Goal: Find contact information: Find contact information

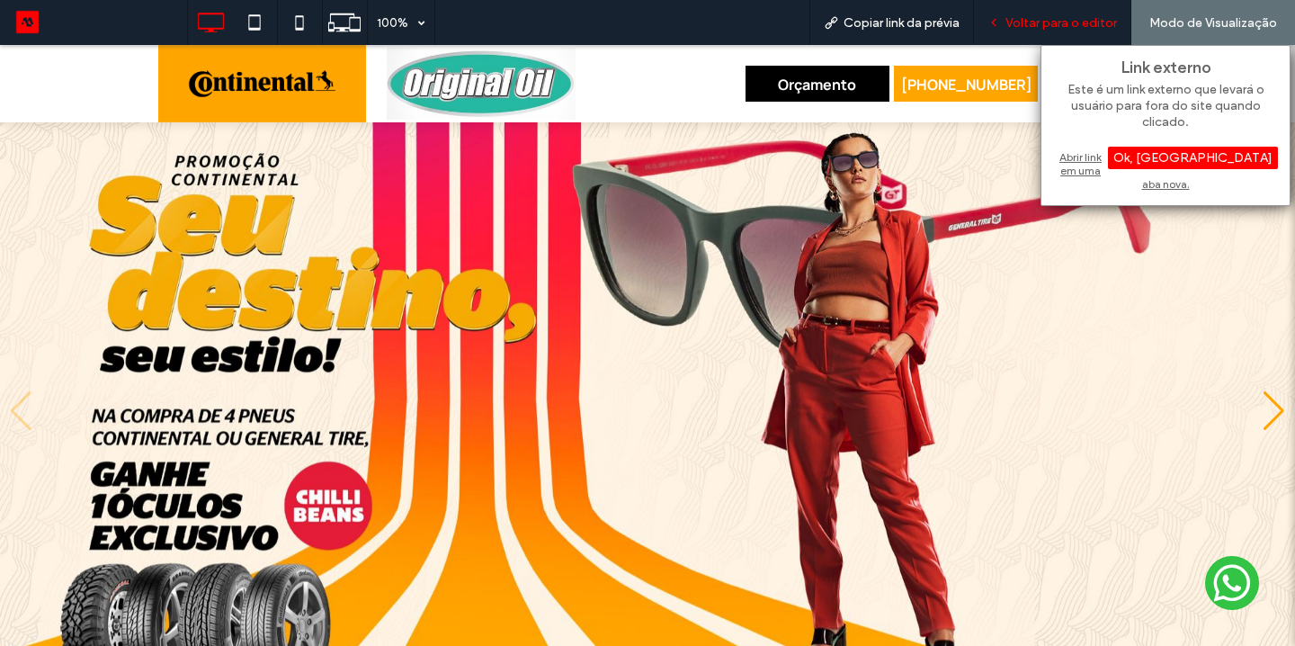
click at [1066, 22] on span "Voltar para o editor" at bounding box center [1060, 22] width 111 height 15
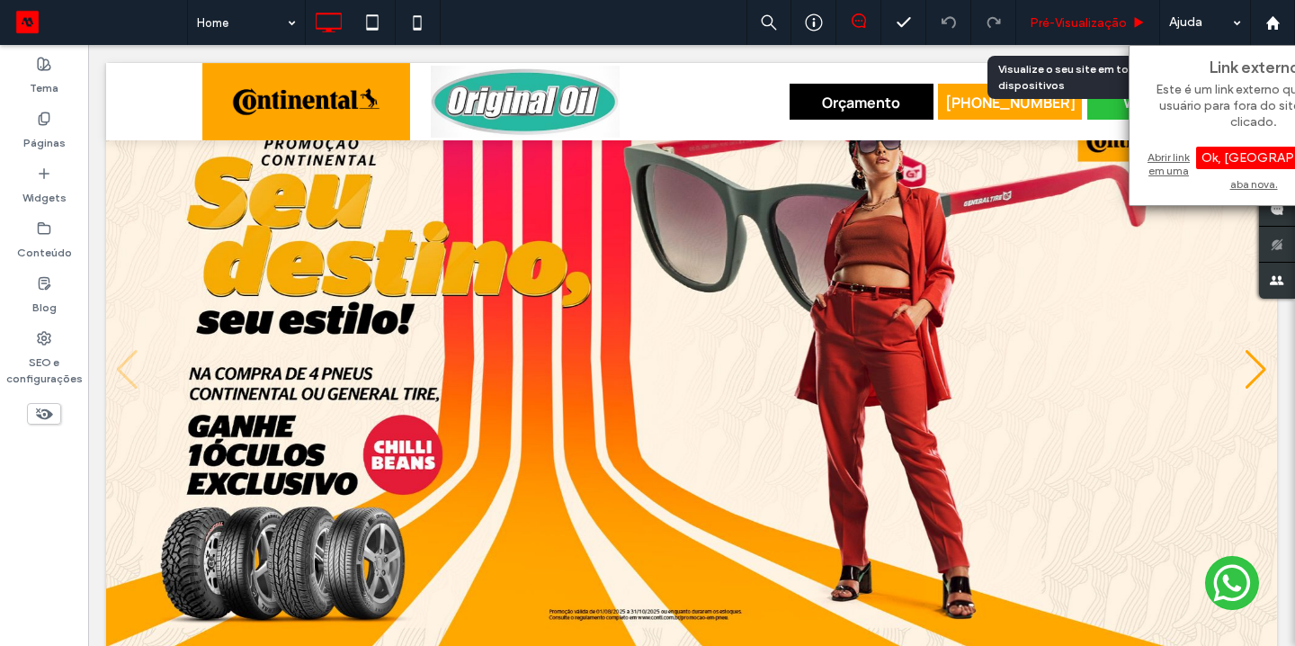
click at [1069, 22] on span "Pré-Visualizaçāo" at bounding box center [1077, 22] width 97 height 15
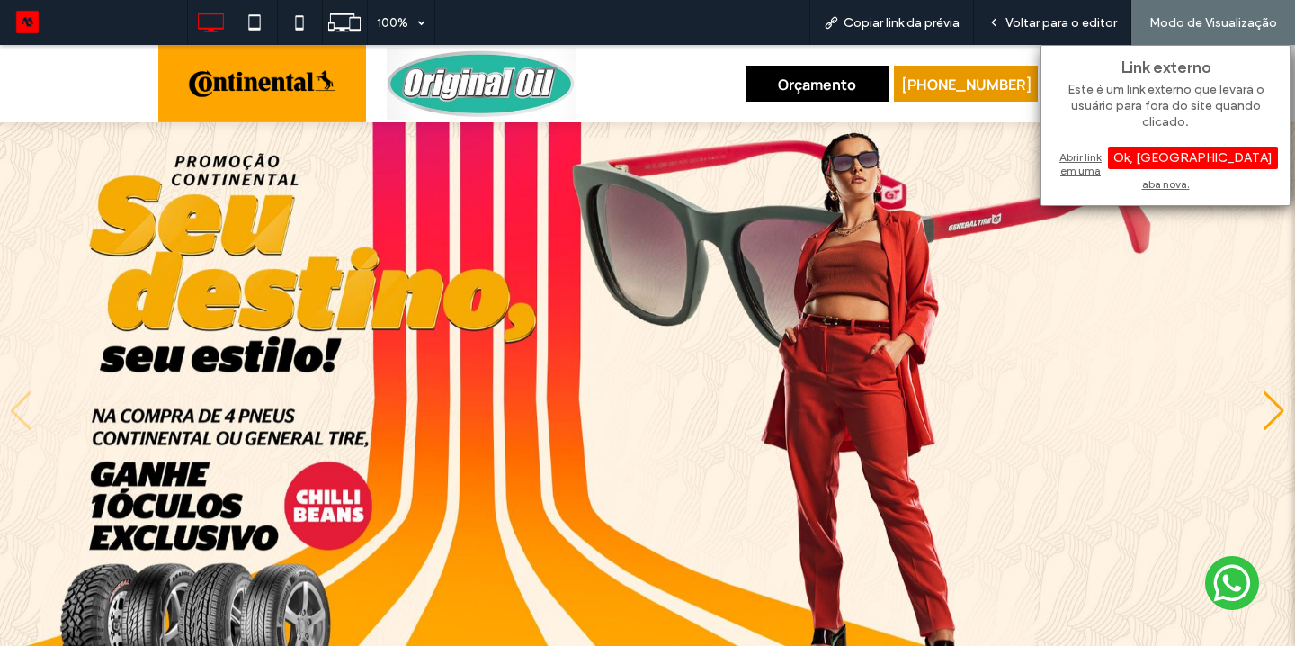
click at [926, 85] on span "[PHONE_NUMBER]" at bounding box center [966, 85] width 131 height 38
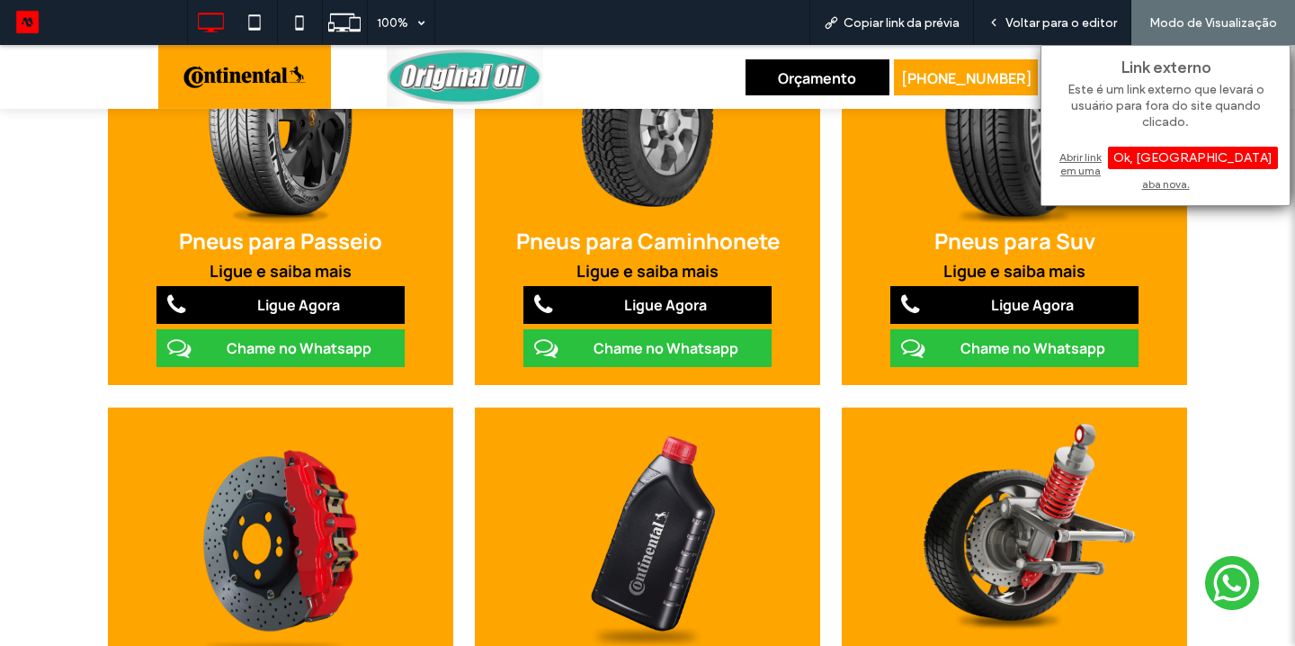
scroll to position [973, 0]
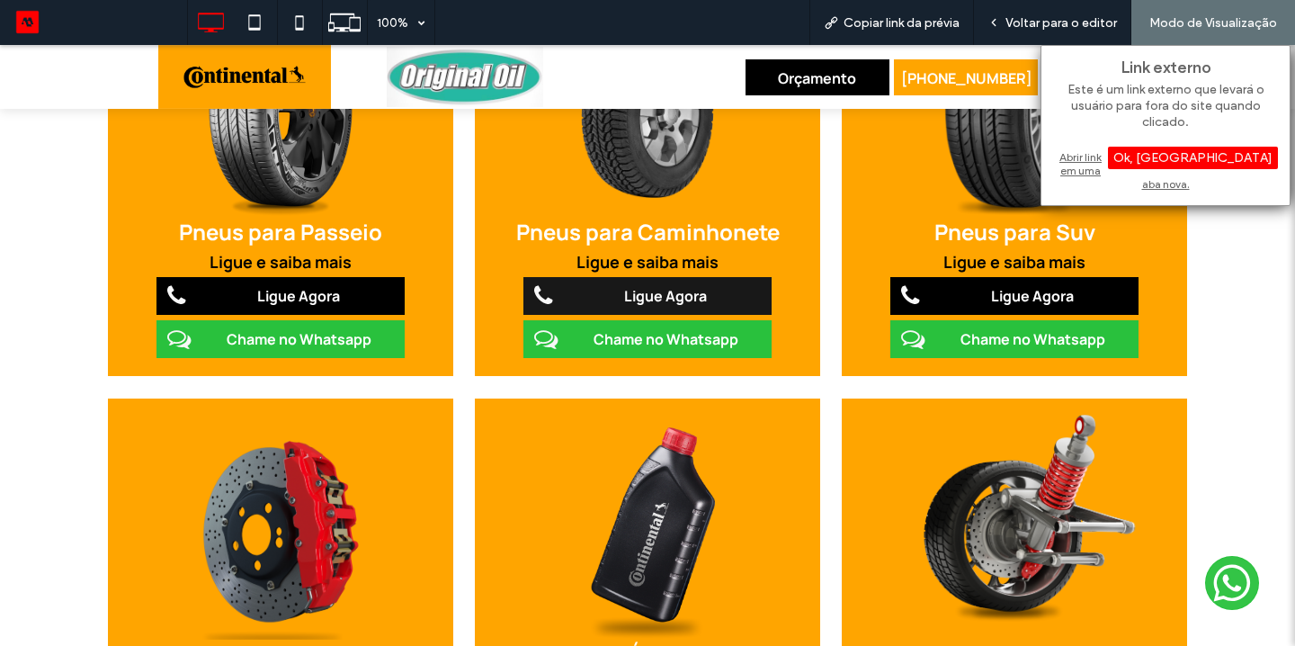
click at [692, 284] on span "Ligue Agora" at bounding box center [665, 296] width 95 height 38
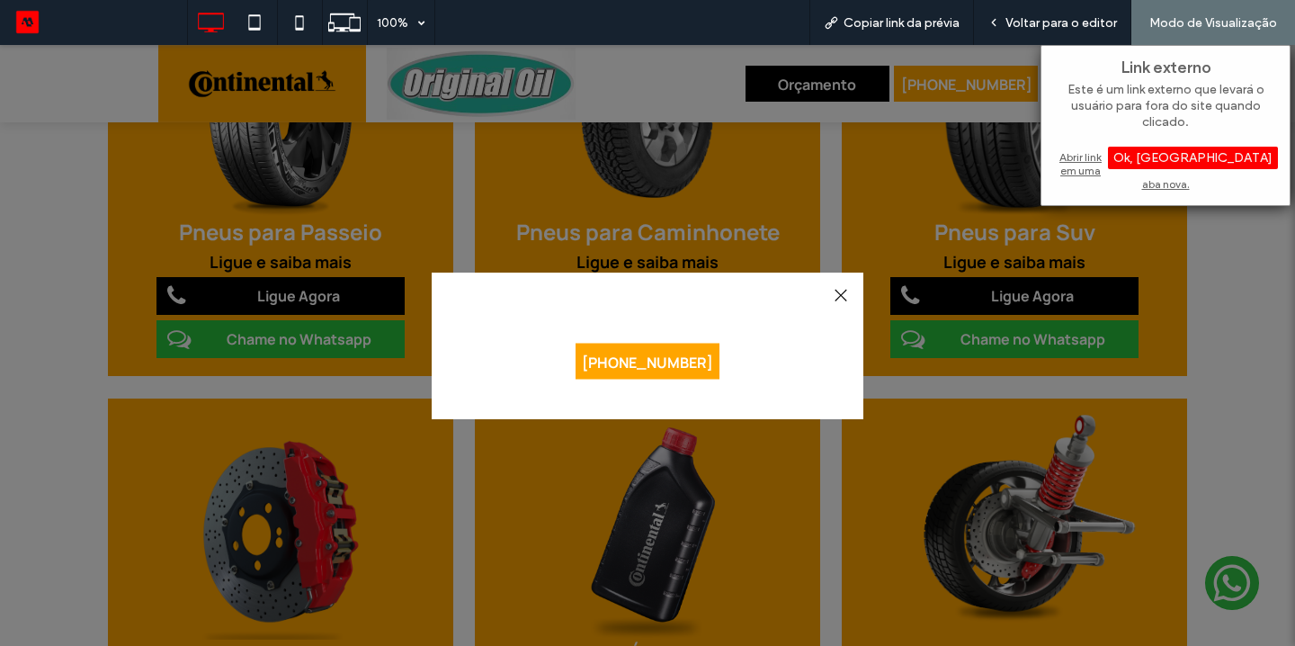
click at [510, 232] on div at bounding box center [647, 345] width 1295 height 601
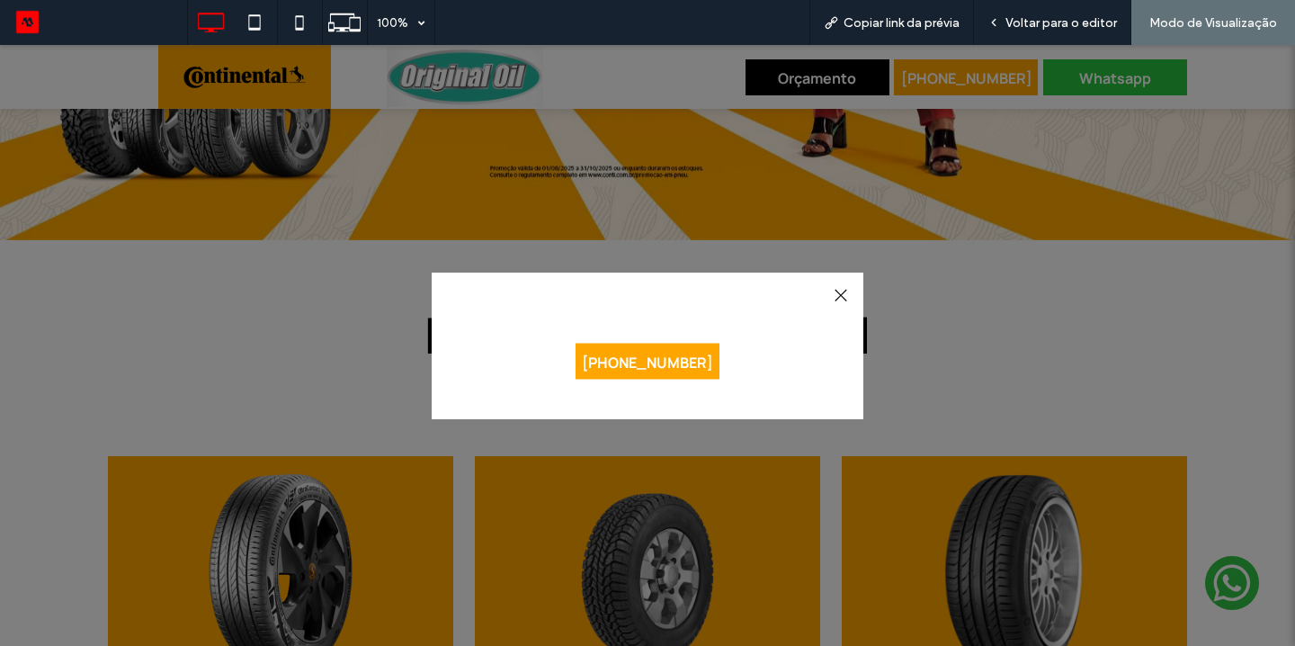
click at [843, 289] on div at bounding box center [840, 295] width 24 height 24
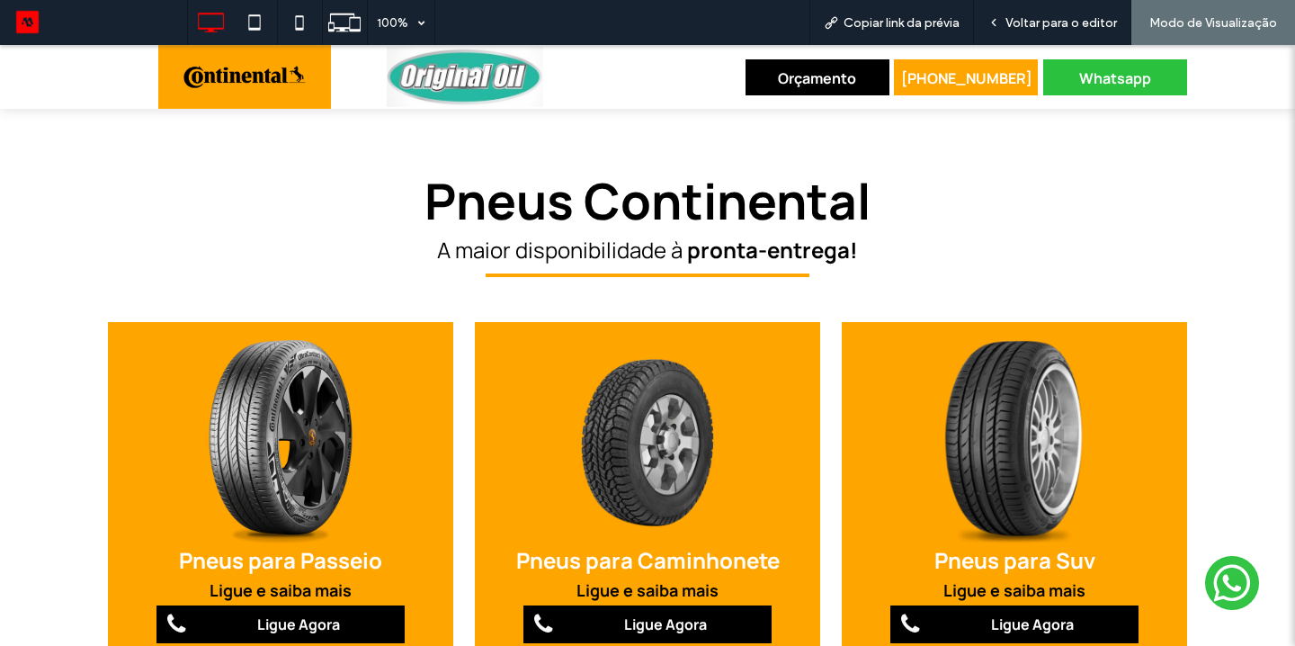
scroll to position [713, 0]
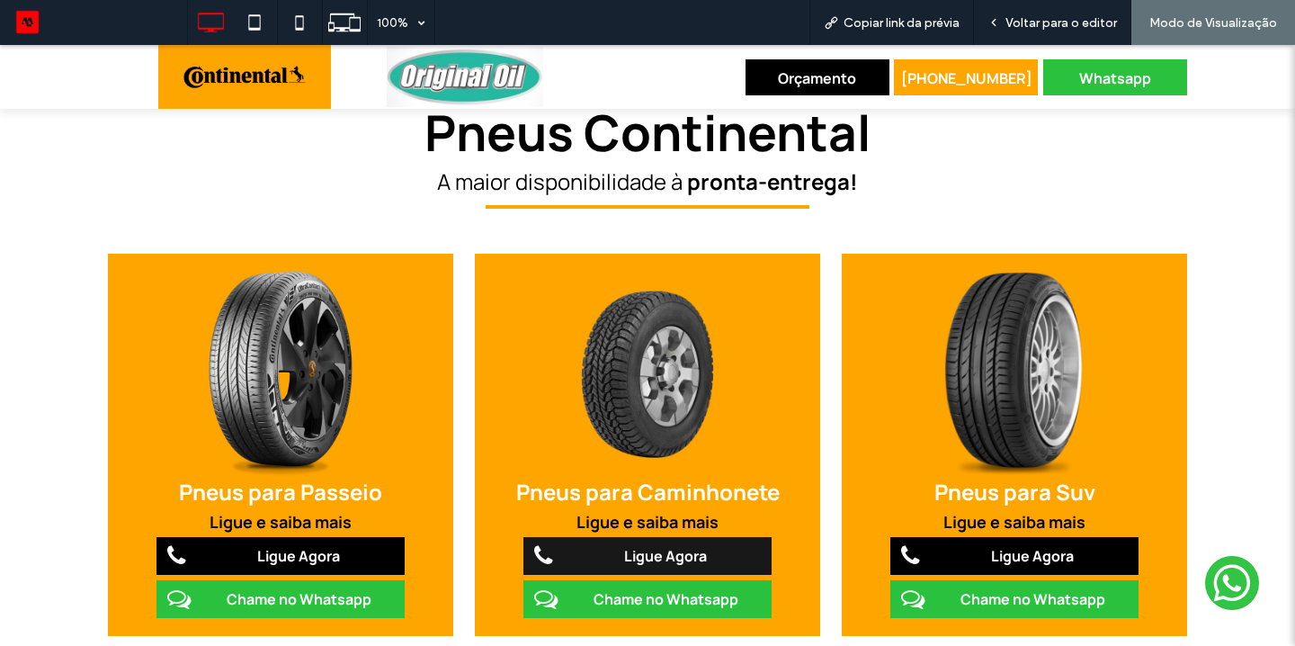
click at [682, 553] on span "Ligue Agora" at bounding box center [665, 556] width 95 height 38
